Goal: Transaction & Acquisition: Book appointment/travel/reservation

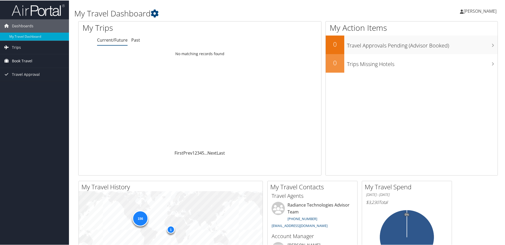
click at [14, 59] on span "Book Travel" at bounding box center [22, 60] width 20 height 13
click at [15, 86] on link "Book/Manage Online Trips" at bounding box center [34, 87] width 69 height 8
